Goal: Navigation & Orientation: Find specific page/section

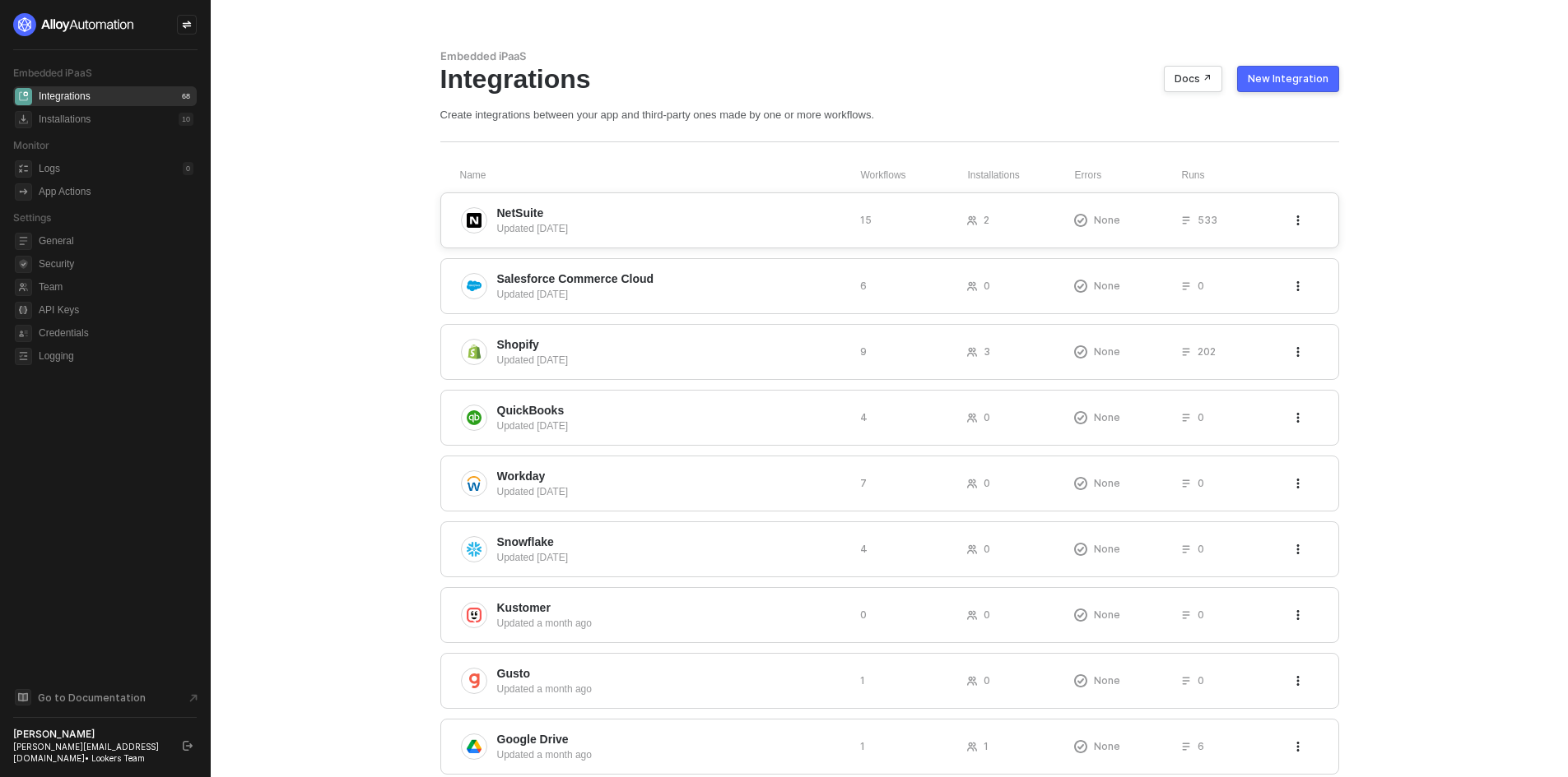
click at [572, 216] on span "NetSuite" at bounding box center [673, 212] width 350 height 16
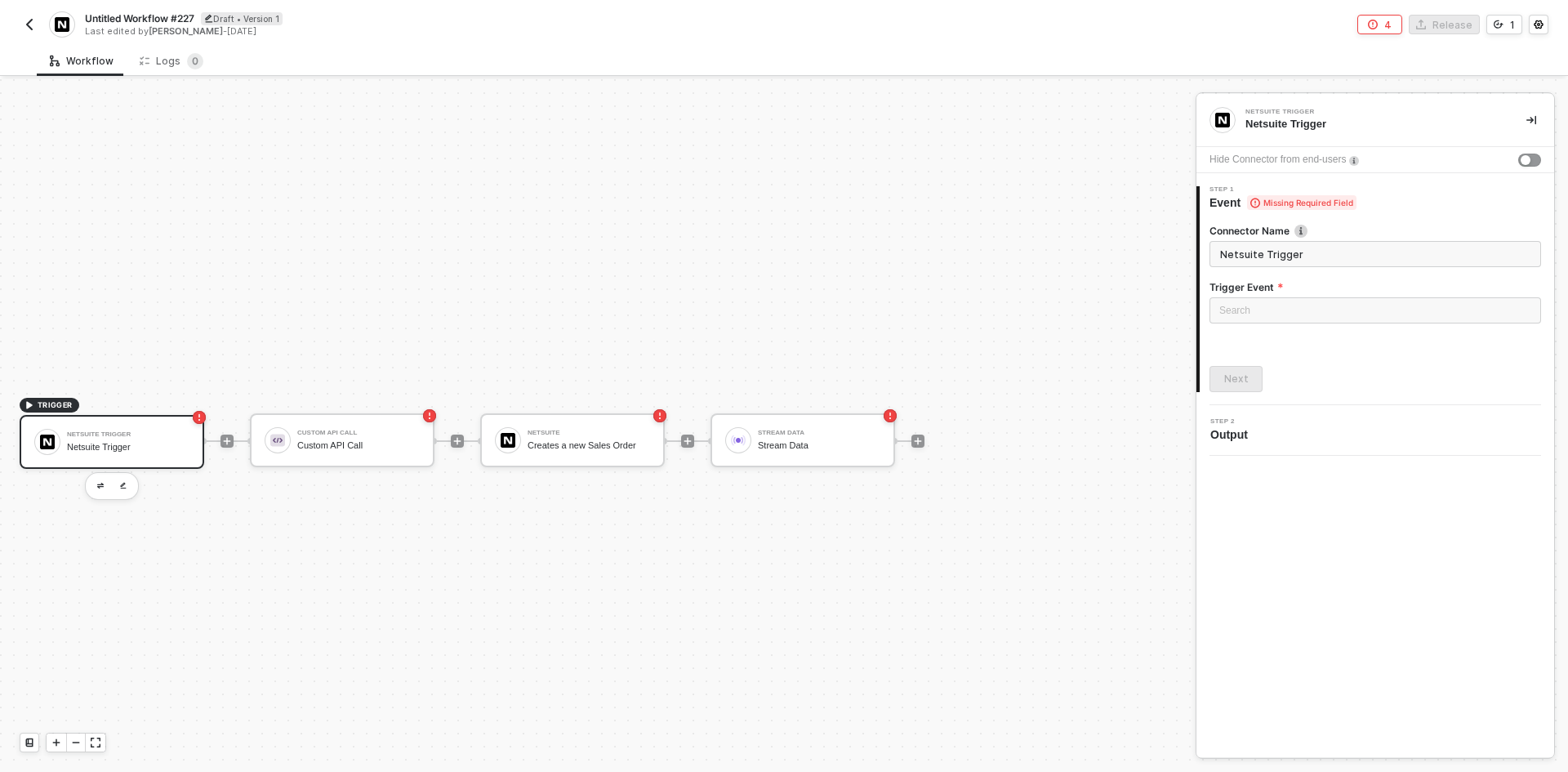
scroll to position [30, 0]
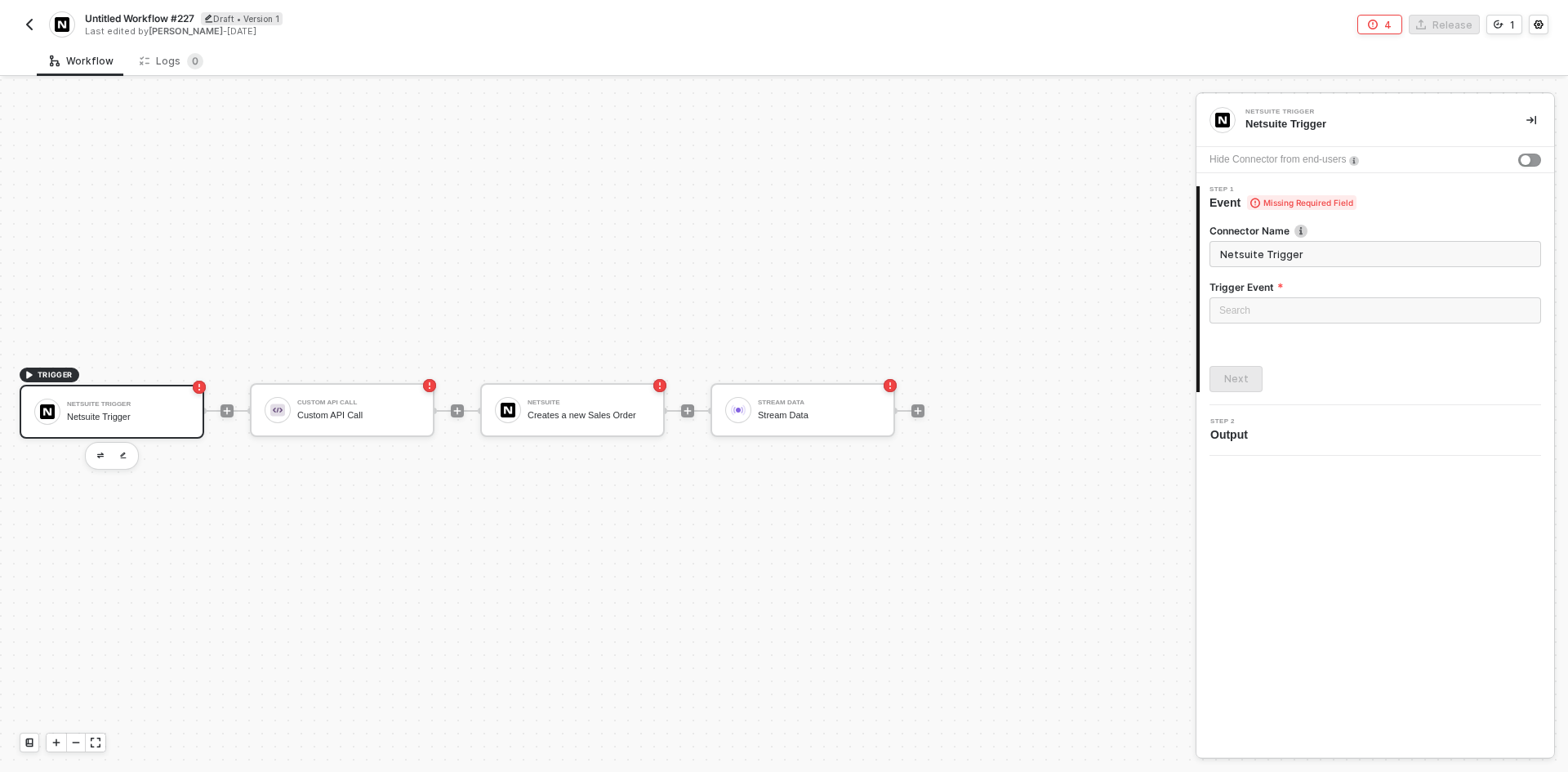
drag, startPoint x: 23, startPoint y: 15, endPoint x: 32, endPoint y: 17, distance: 9.2
click at [32, 17] on button "button" at bounding box center [29, 24] width 20 height 20
